Goal: Task Accomplishment & Management: Use online tool/utility

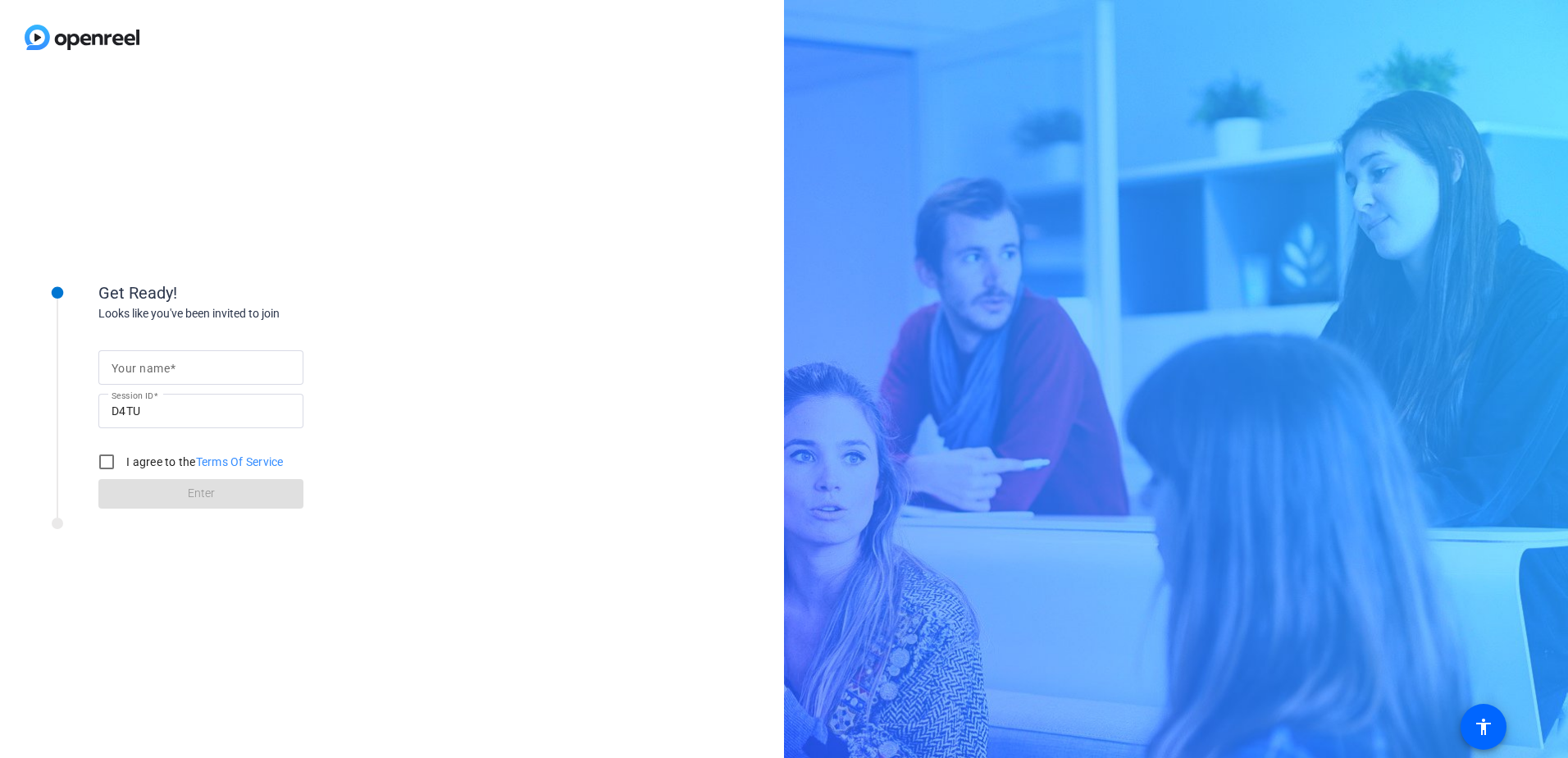
click at [164, 368] on mat-label "Your name" at bounding box center [140, 368] width 59 height 13
click at [164, 368] on input "Your name" at bounding box center [201, 367] width 179 height 20
click at [575, 183] on div "Get Ready! Looks like you've been invited to join Your name Session ID D4TU I a…" at bounding box center [392, 416] width 784 height 684
click at [199, 371] on input "Your name" at bounding box center [201, 367] width 179 height 20
type input "WATERLOT"
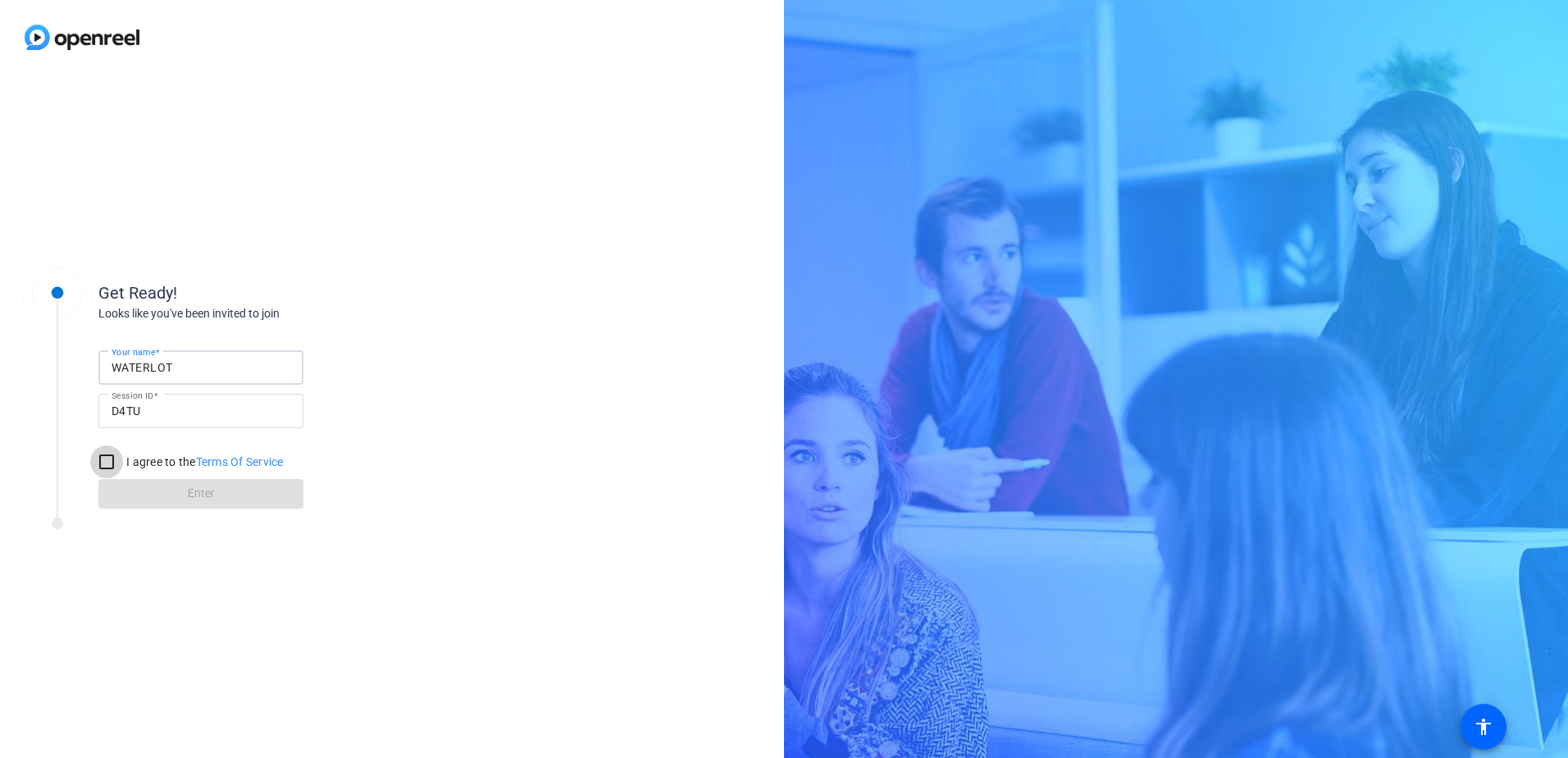
click at [105, 460] on input "I agree to the Terms Of Service" at bounding box center [106, 461] width 33 height 33
checkbox input "true"
click at [207, 497] on span "Enter" at bounding box center [201, 493] width 27 height 18
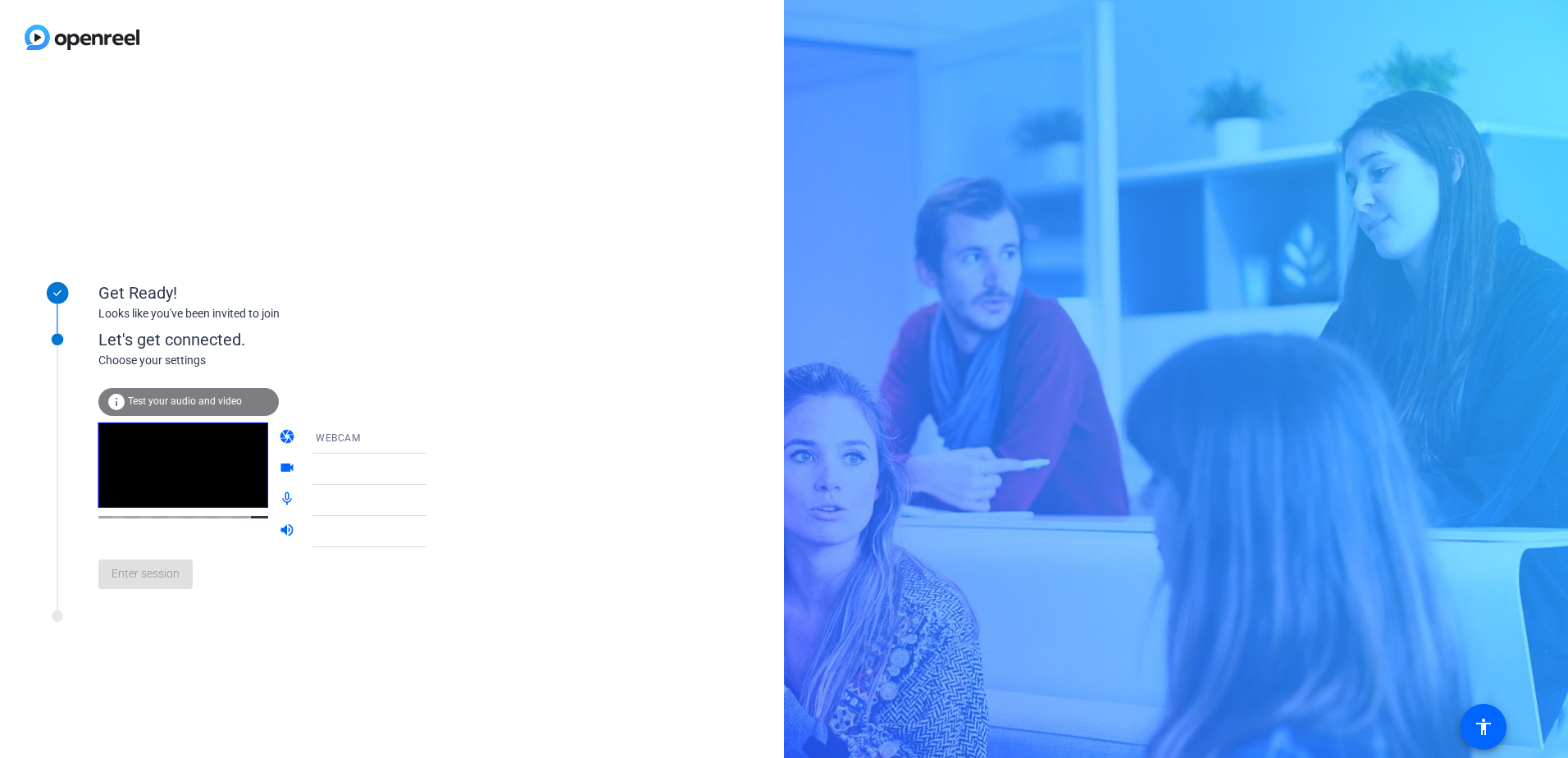
click at [176, 403] on span "Test your audio and video" at bounding box center [185, 401] width 114 height 11
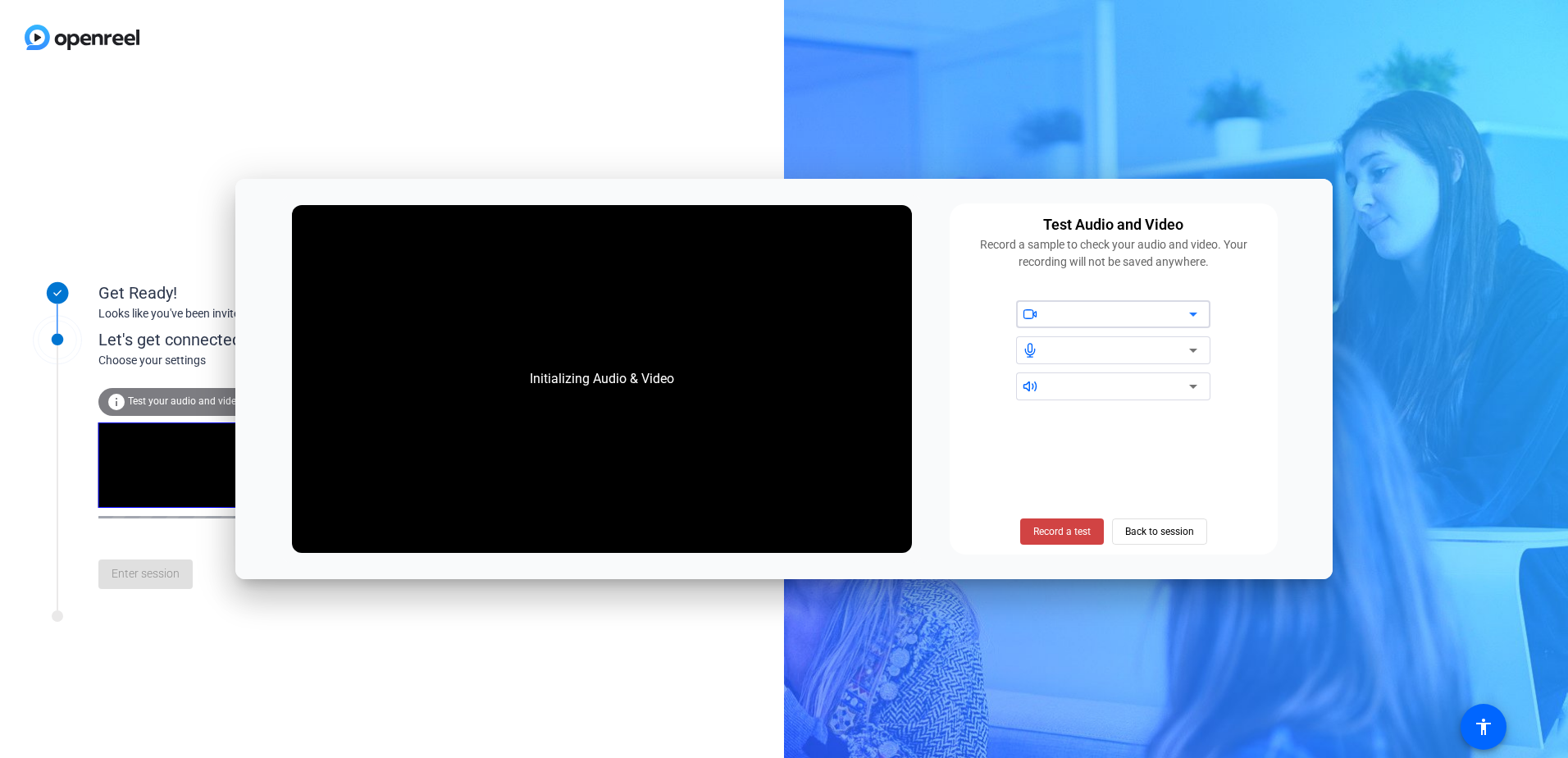
click at [1192, 320] on icon at bounding box center [1193, 314] width 20 height 20
click at [1049, 529] on span "Record a test" at bounding box center [1063, 531] width 58 height 15
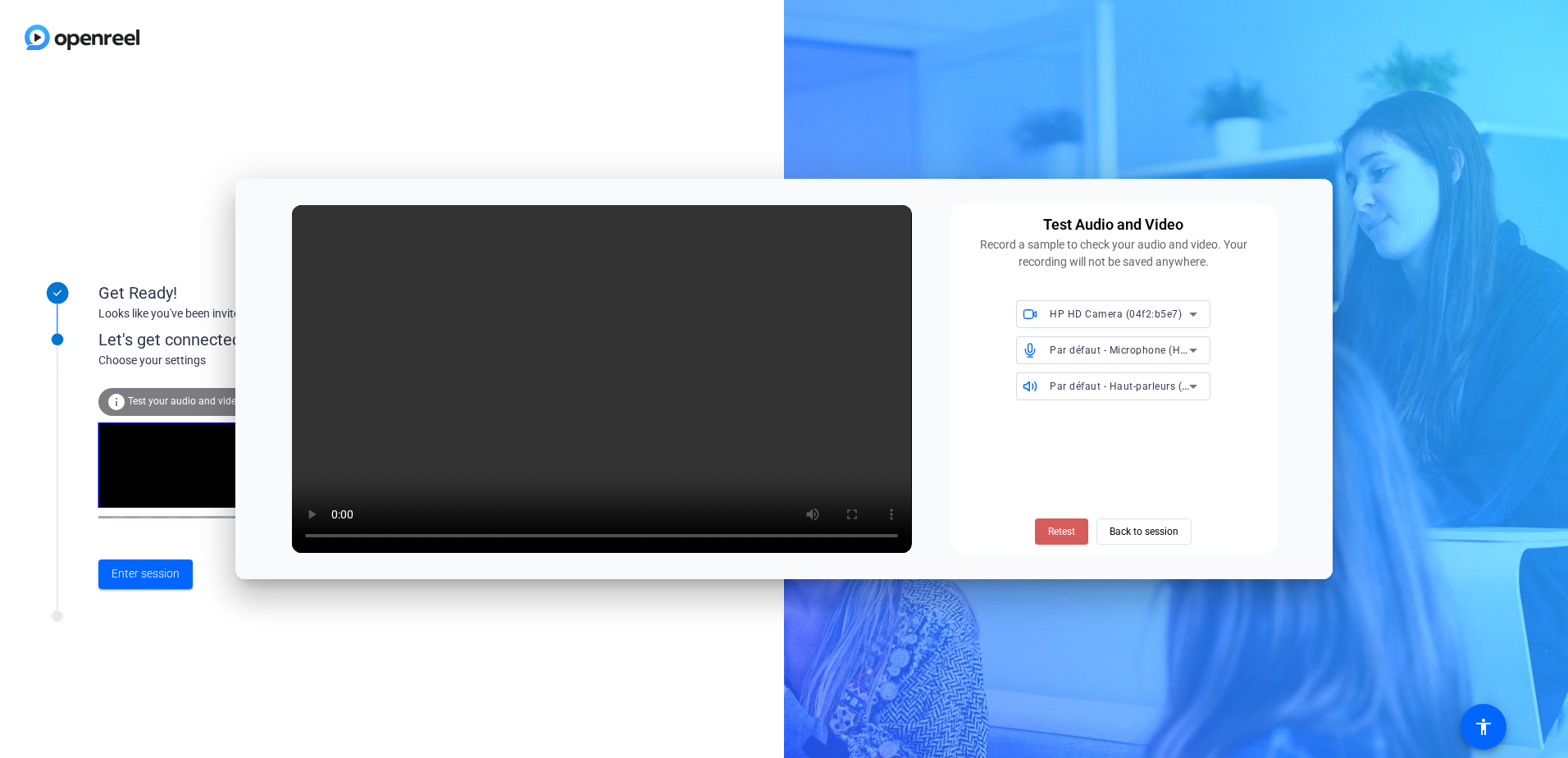
click at [1061, 535] on span "Retest" at bounding box center [1062, 531] width 27 height 15
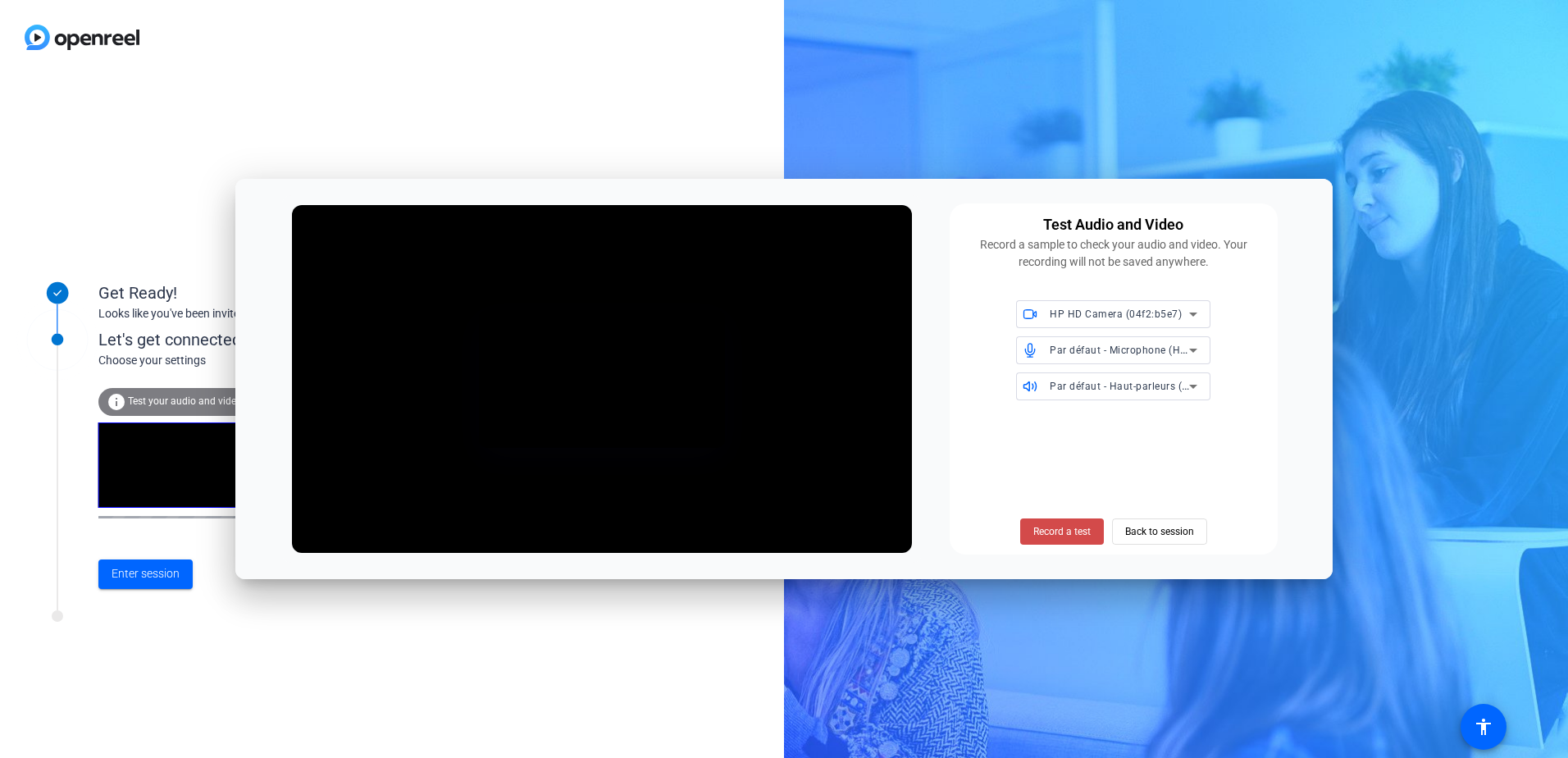
click at [1068, 533] on span "Record a test" at bounding box center [1063, 531] width 58 height 15
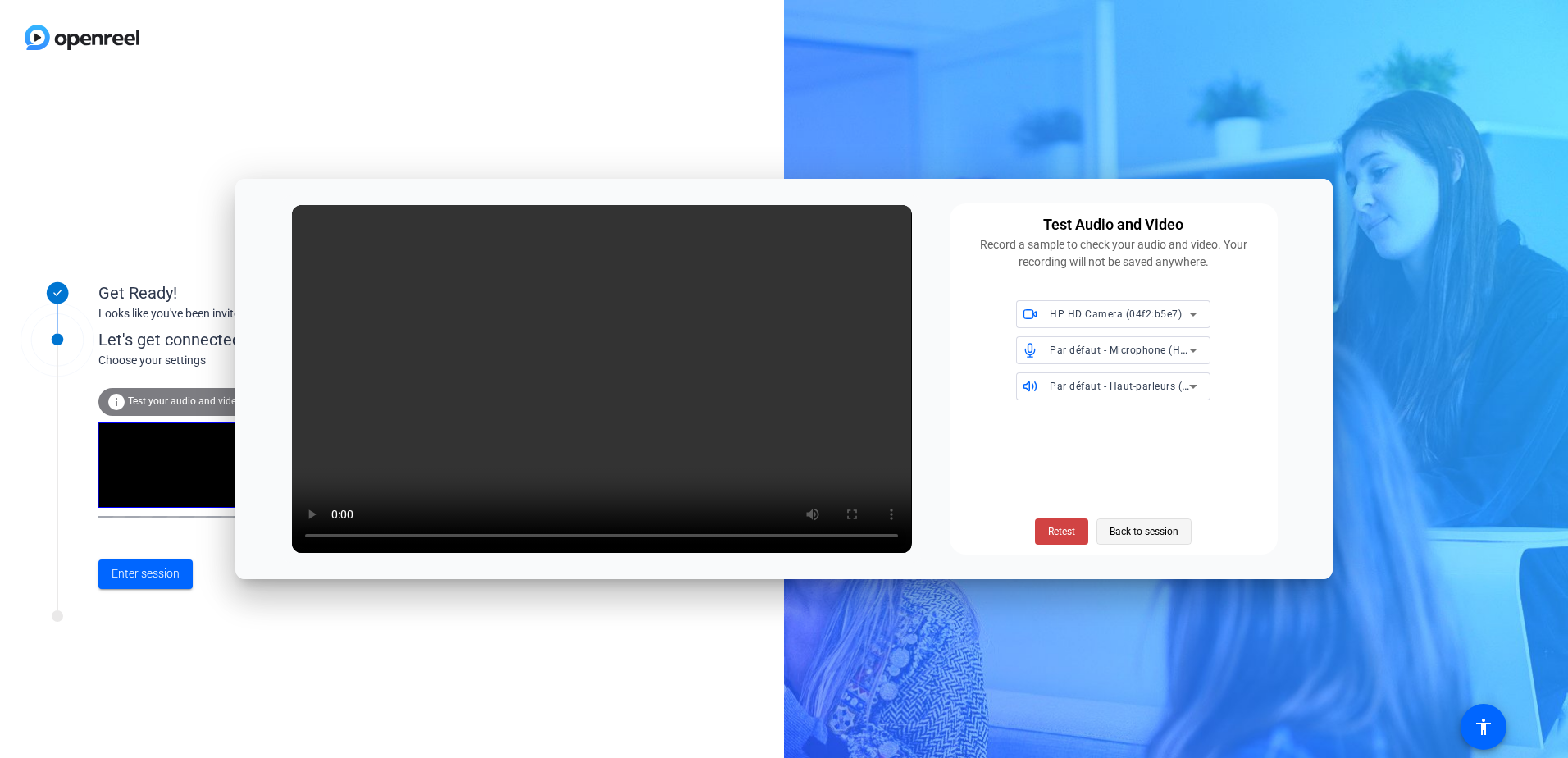
click at [1146, 530] on span "Back to session" at bounding box center [1144, 531] width 69 height 32
